Goal: Complete application form

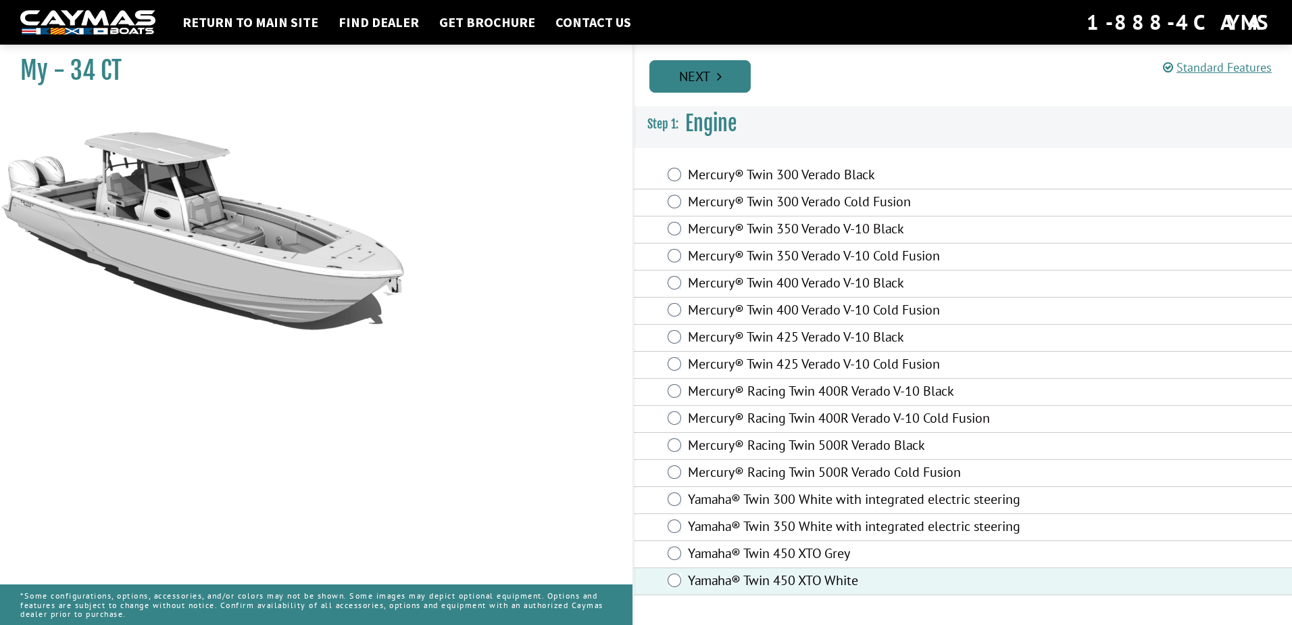
click at [689, 80] on link "Next" at bounding box center [700, 76] width 101 height 32
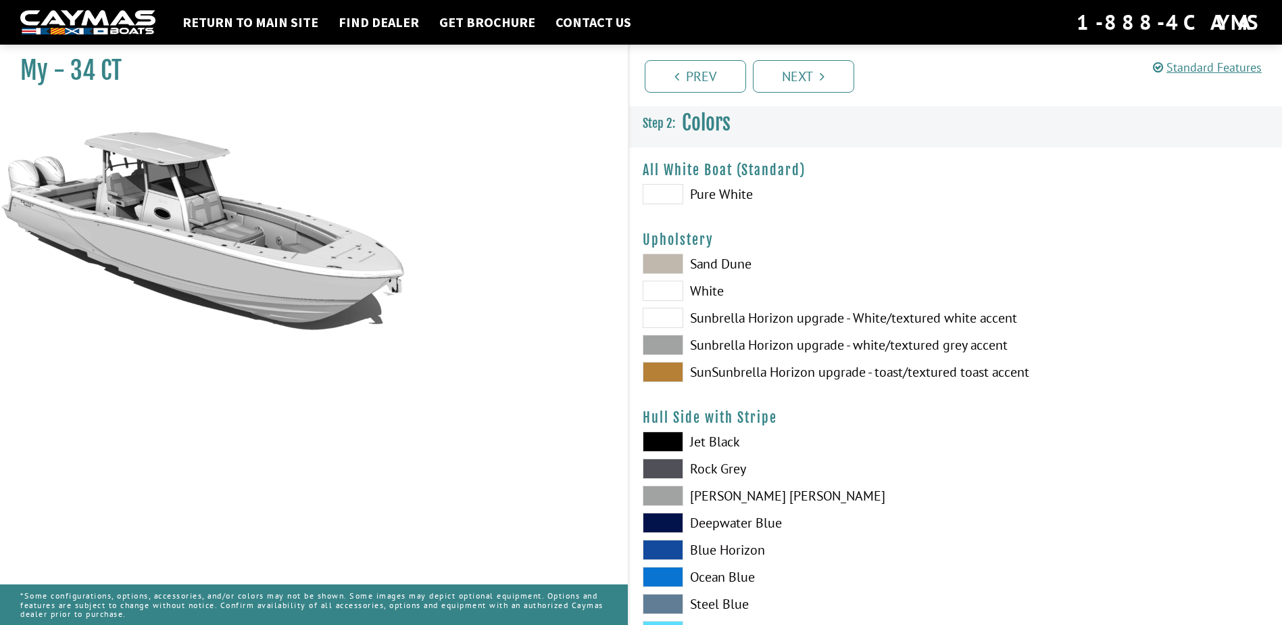
click at [671, 375] on span at bounding box center [663, 372] width 41 height 20
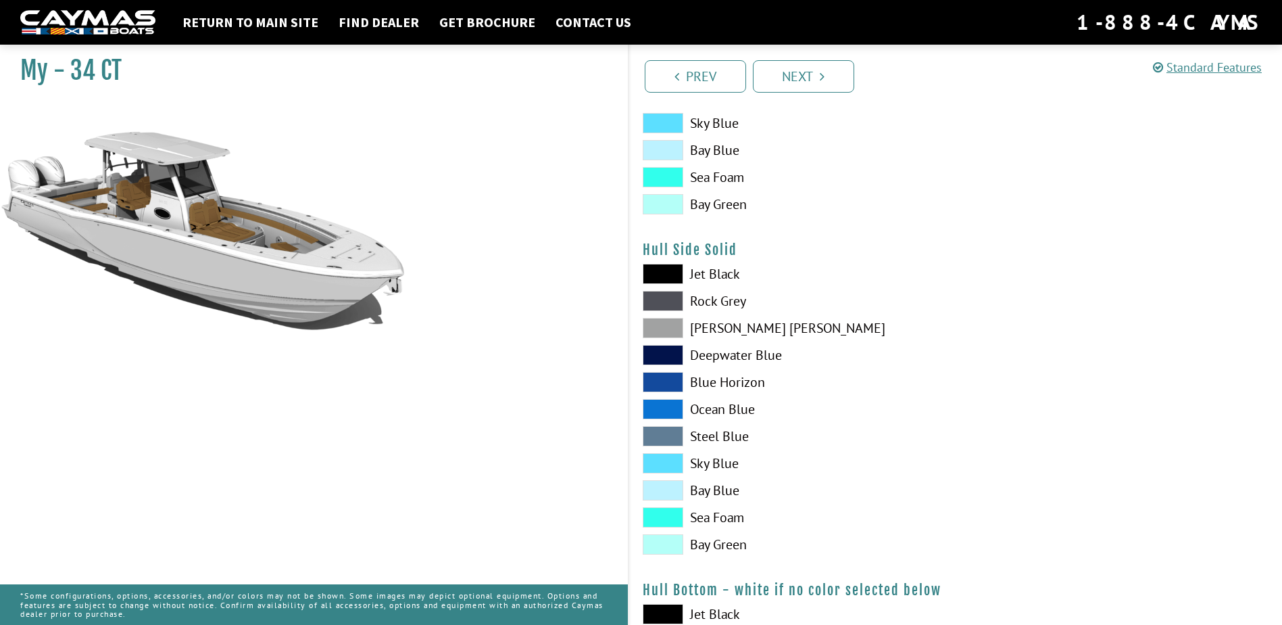
scroll to position [541, 0]
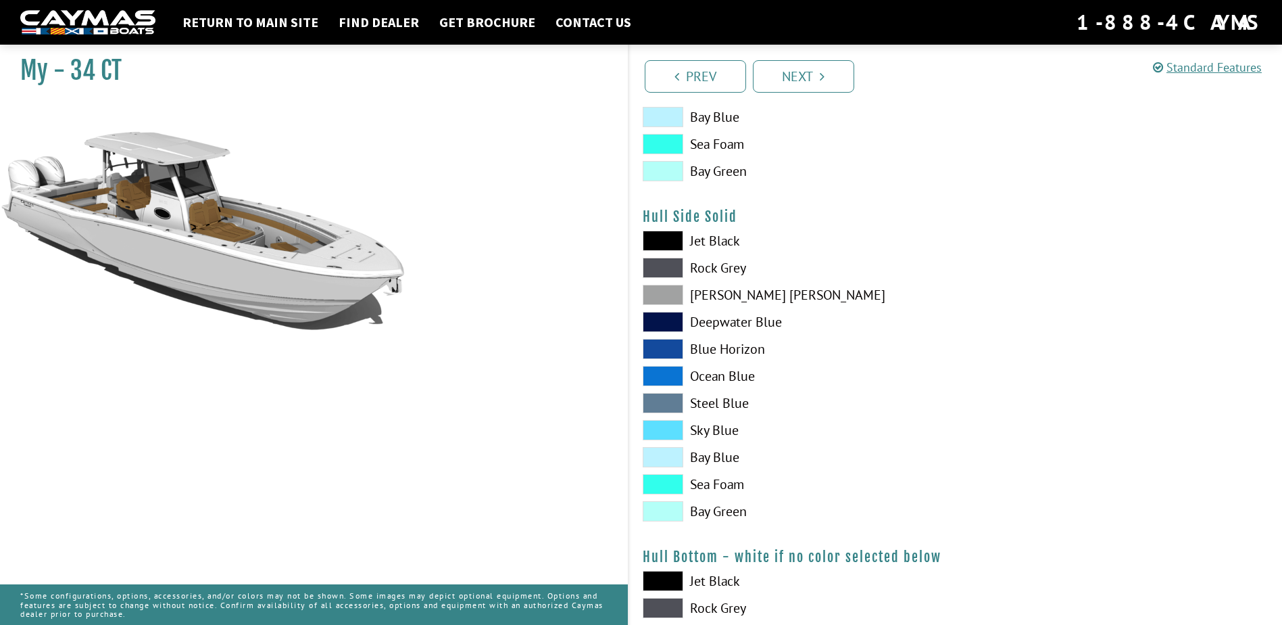
click at [658, 431] on span at bounding box center [663, 430] width 41 height 20
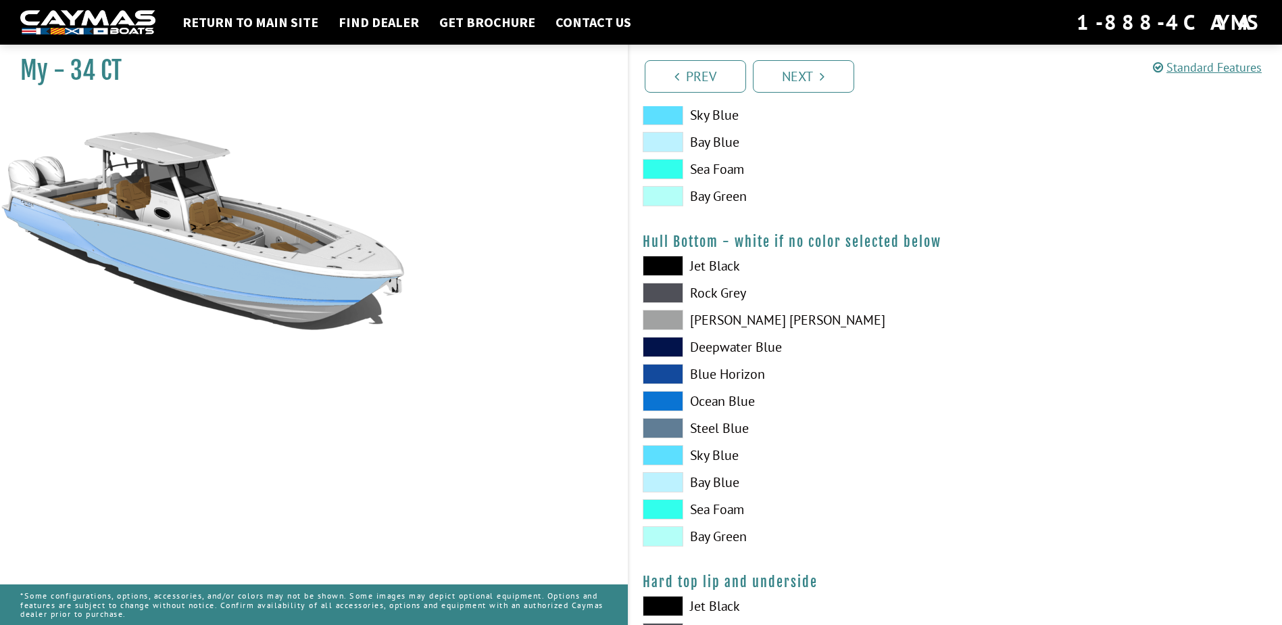
scroll to position [879, 0]
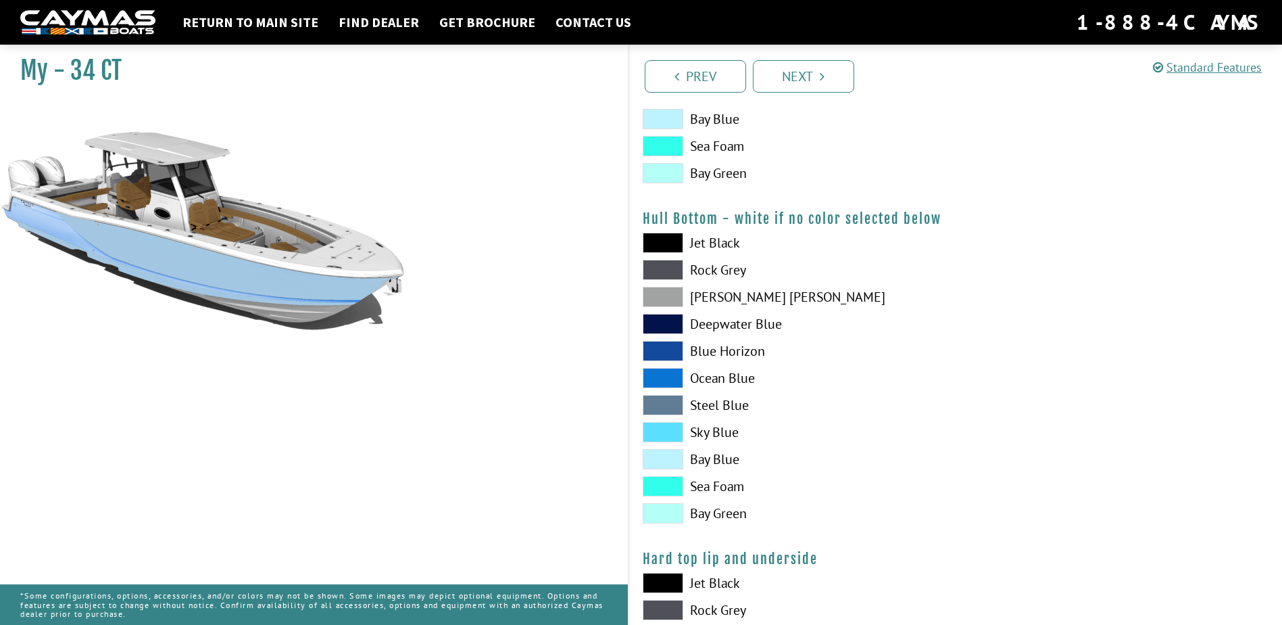
click at [658, 431] on span at bounding box center [663, 432] width 41 height 20
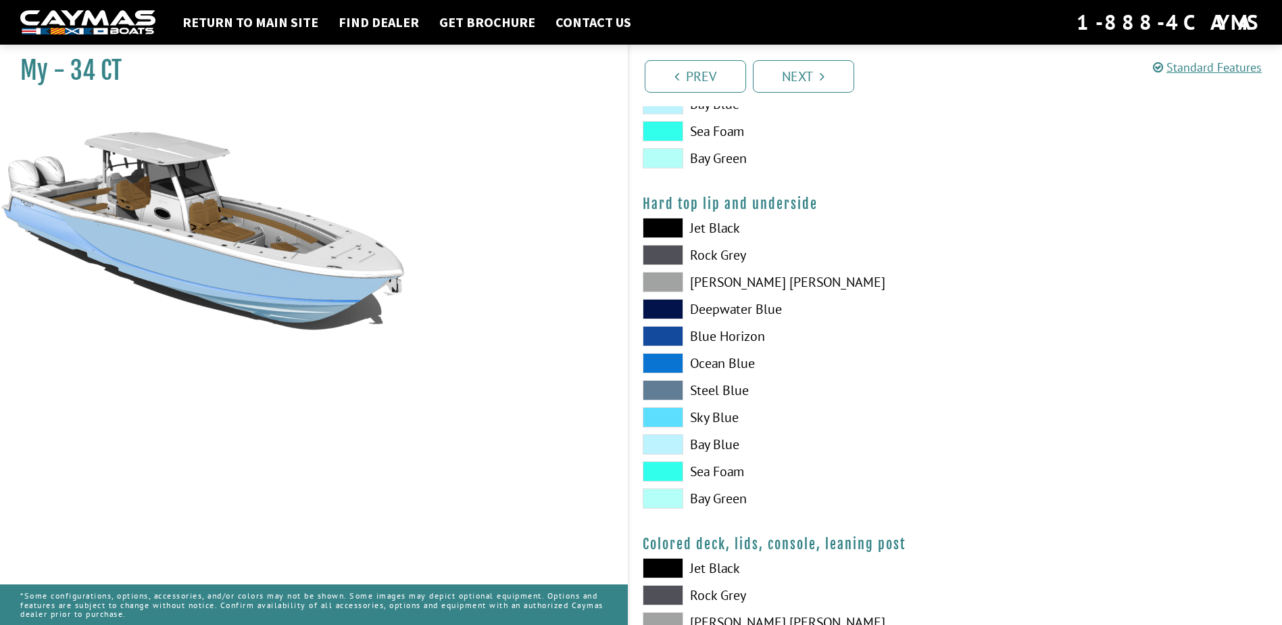
scroll to position [1284, 0]
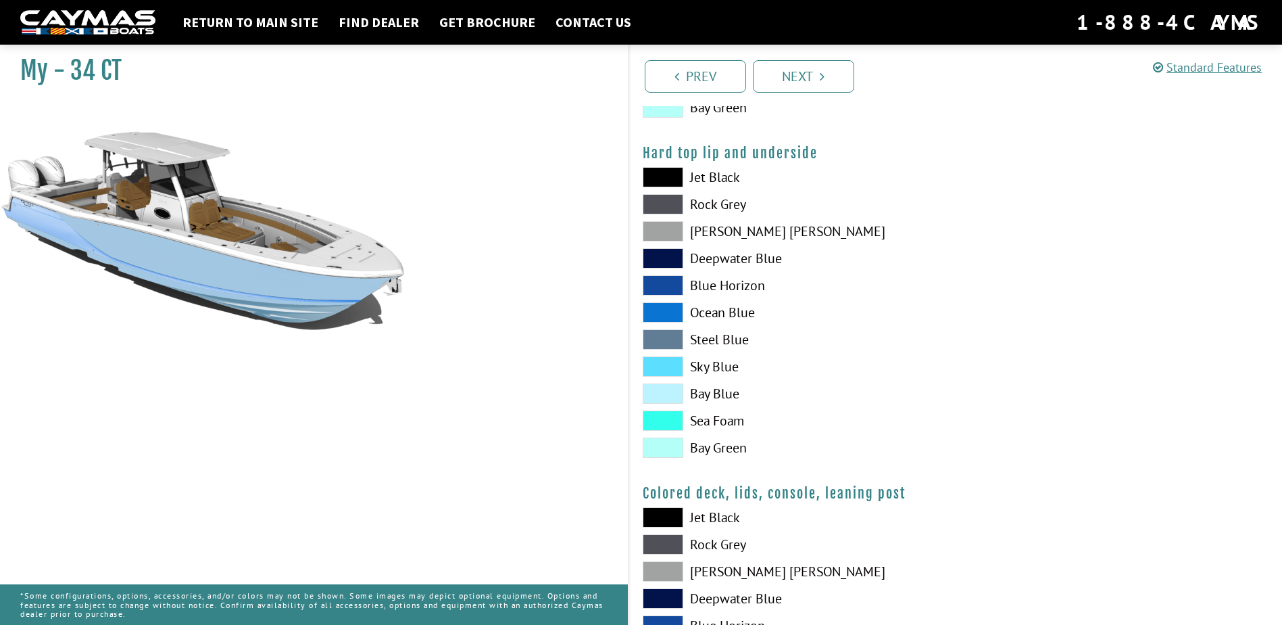
click at [656, 360] on span at bounding box center [663, 366] width 41 height 20
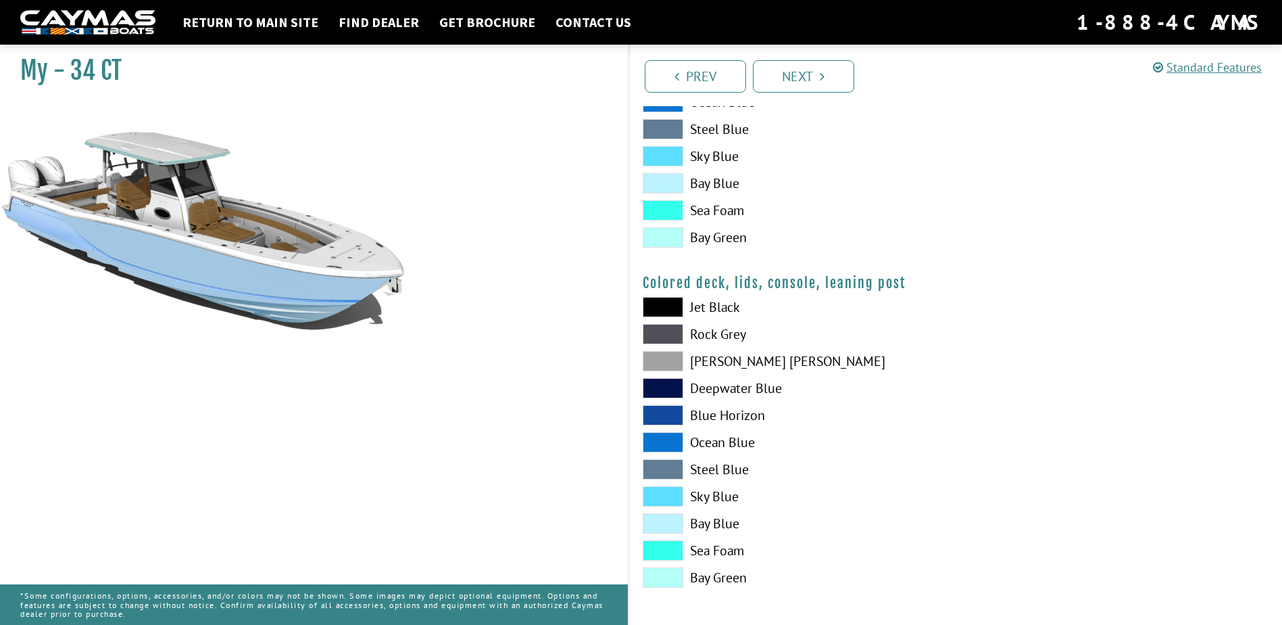
scroll to position [1497, 0]
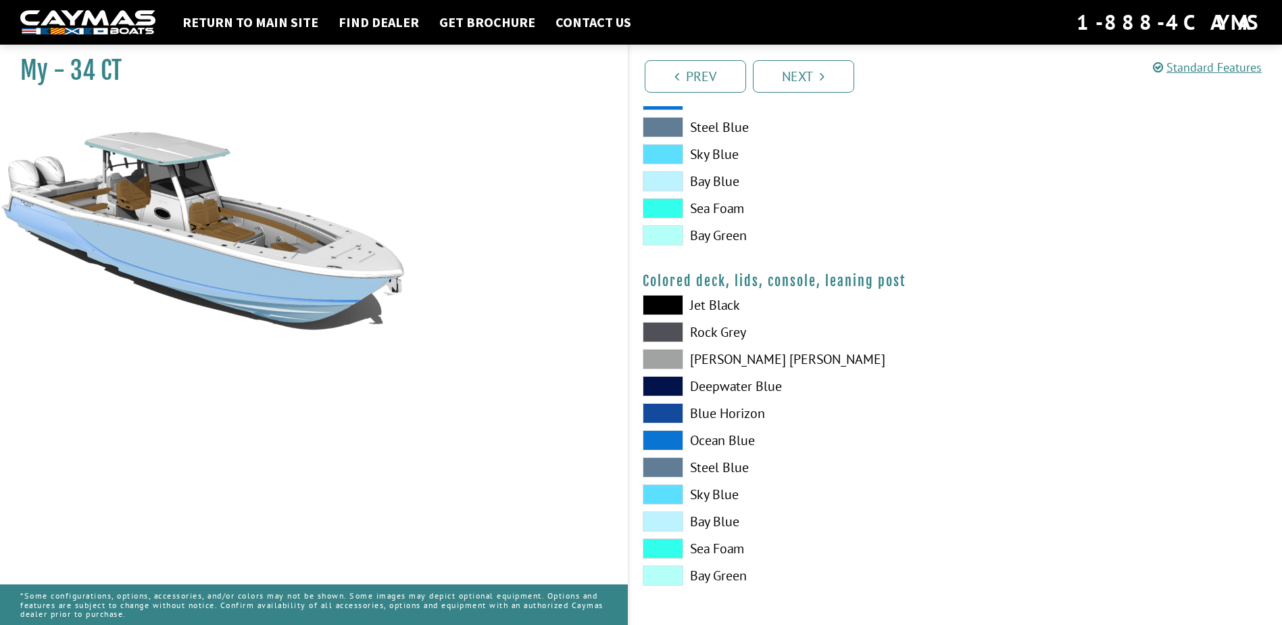
click at [664, 493] on span at bounding box center [663, 494] width 41 height 20
click at [792, 76] on link "Next" at bounding box center [803, 76] width 101 height 32
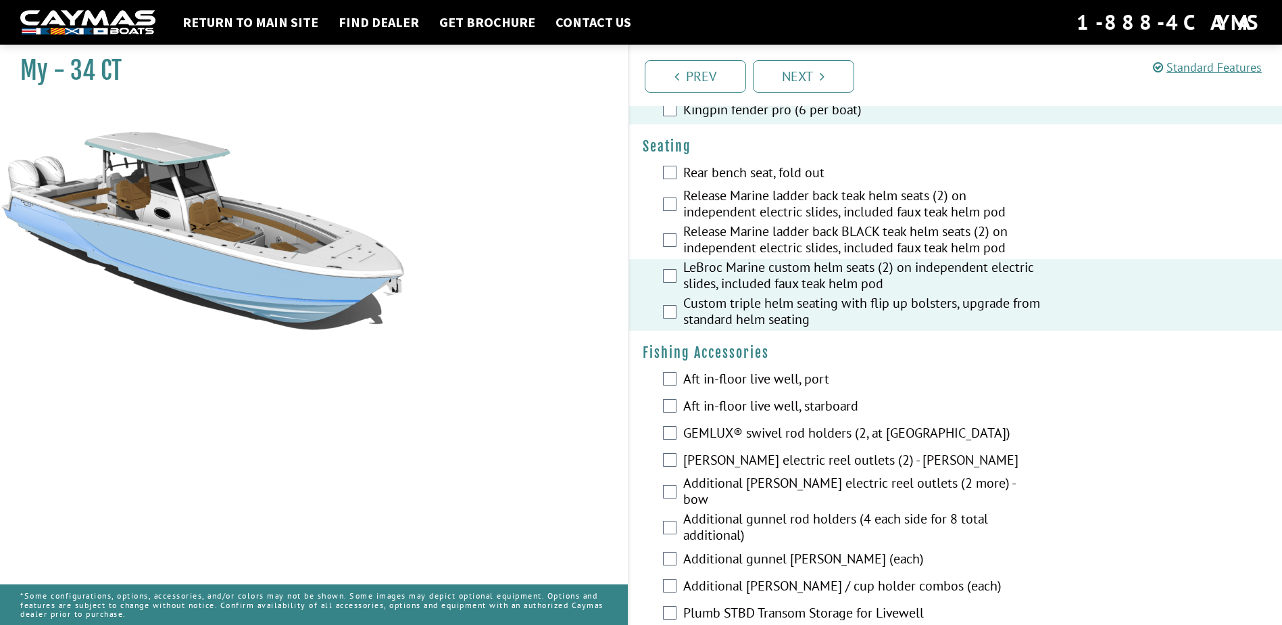
scroll to position [1149, 0]
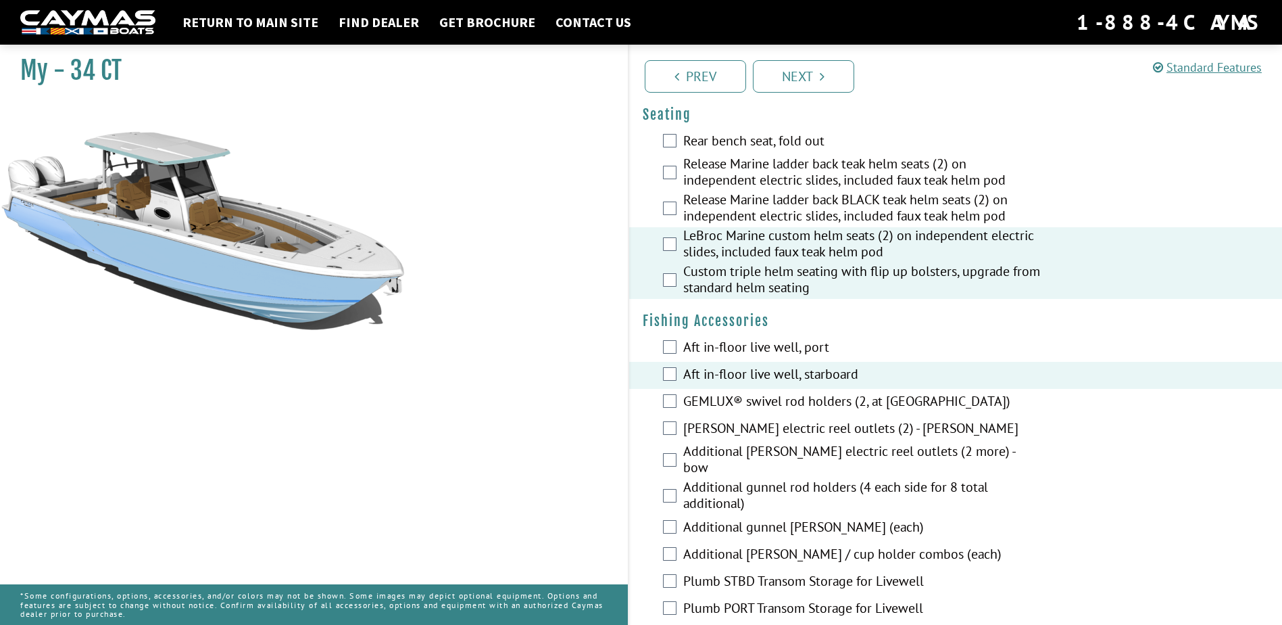
click at [668, 346] on div "Aft in-floor live well, port" at bounding box center [956, 348] width 654 height 27
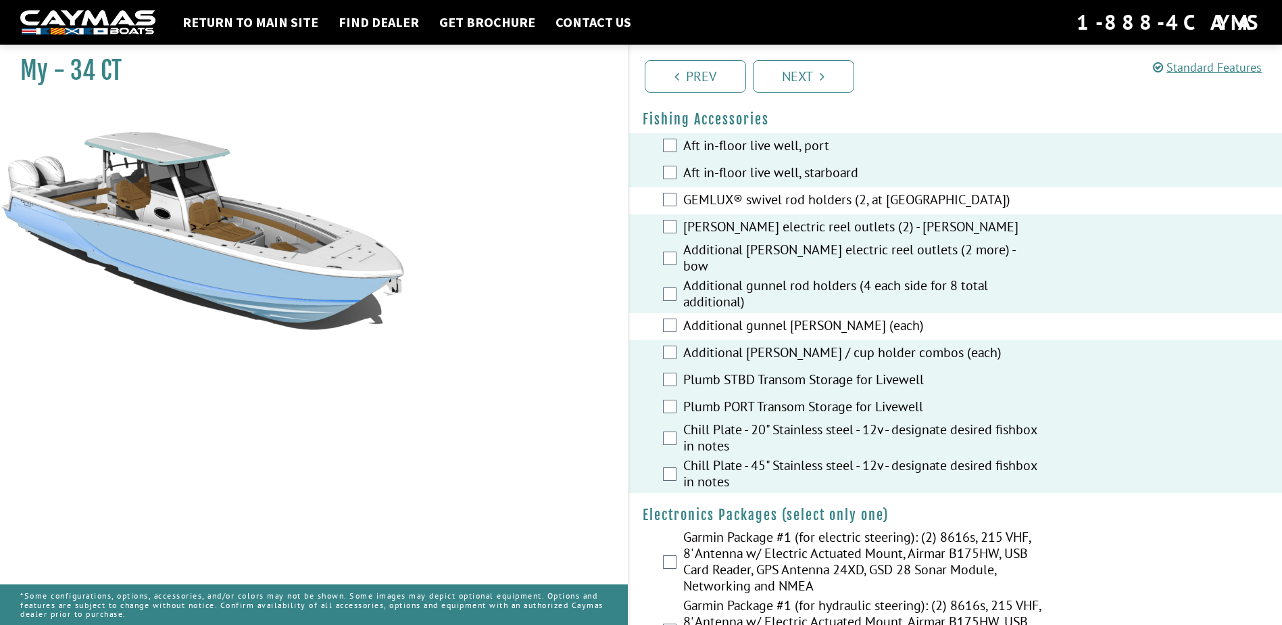
scroll to position [1247, 0]
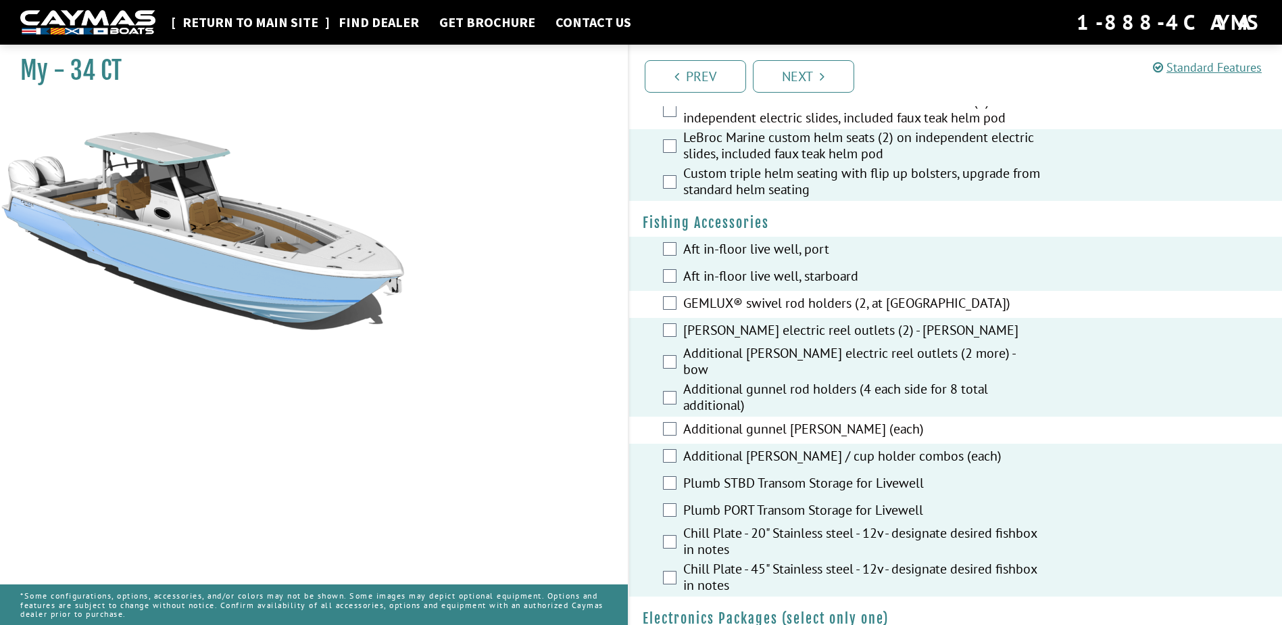
click at [269, 23] on link "Return to main site" at bounding box center [250, 23] width 149 height 18
